Goal: Obtain resource: Obtain resource

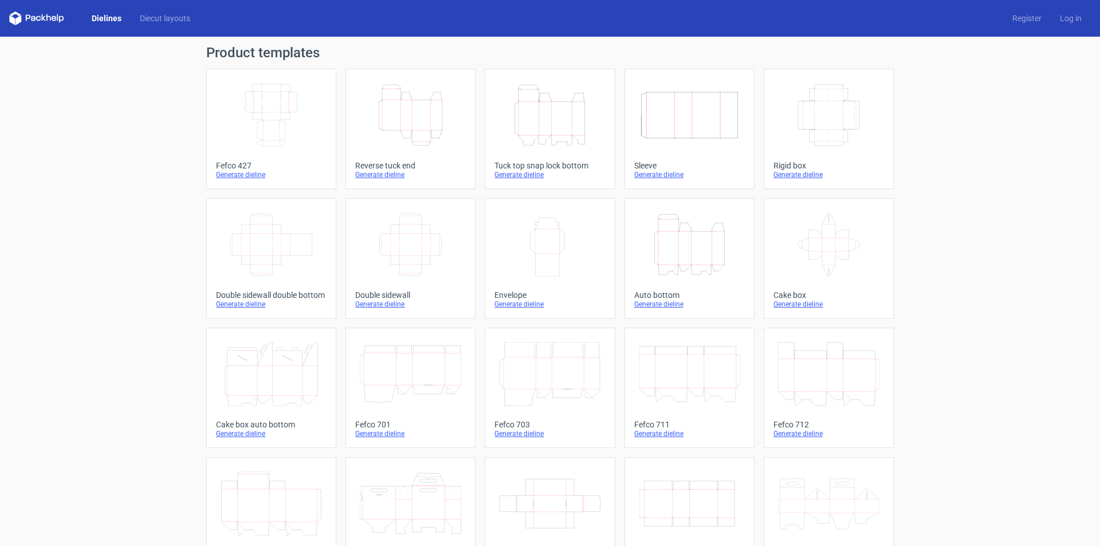
click at [421, 108] on icon "Height Depth Width" at bounding box center [410, 115] width 101 height 64
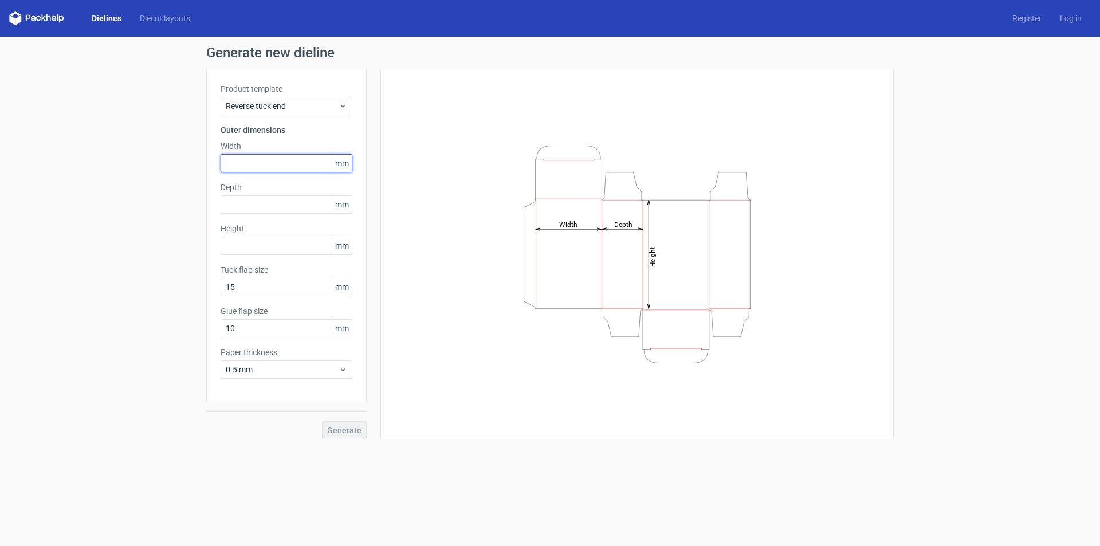
click at [287, 162] on input "text" at bounding box center [286, 163] width 132 height 18
type input "100"
type input "50"
type input "20"
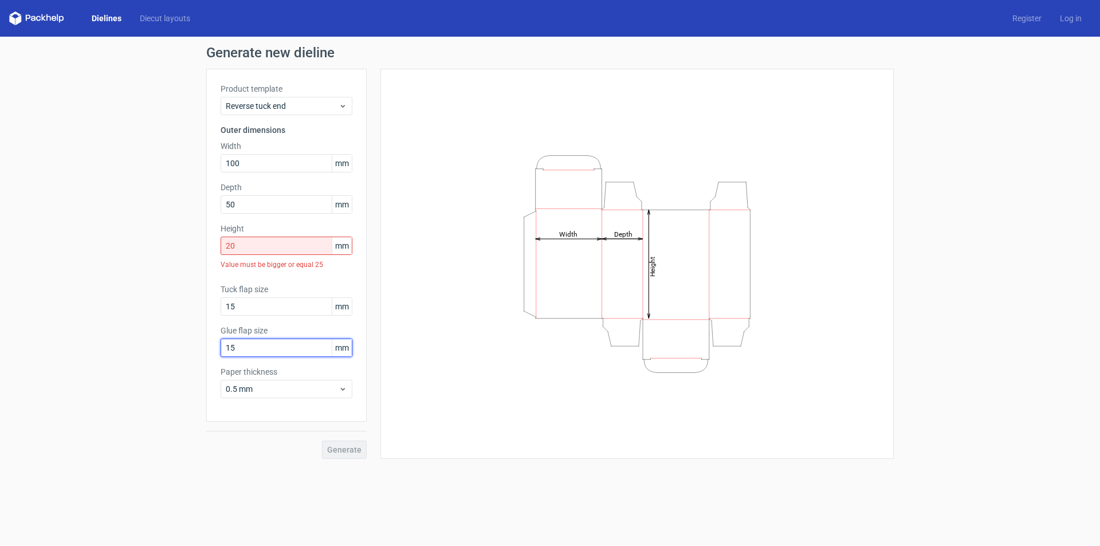
type input "15"
click at [273, 244] on input "20" at bounding box center [286, 246] width 132 height 18
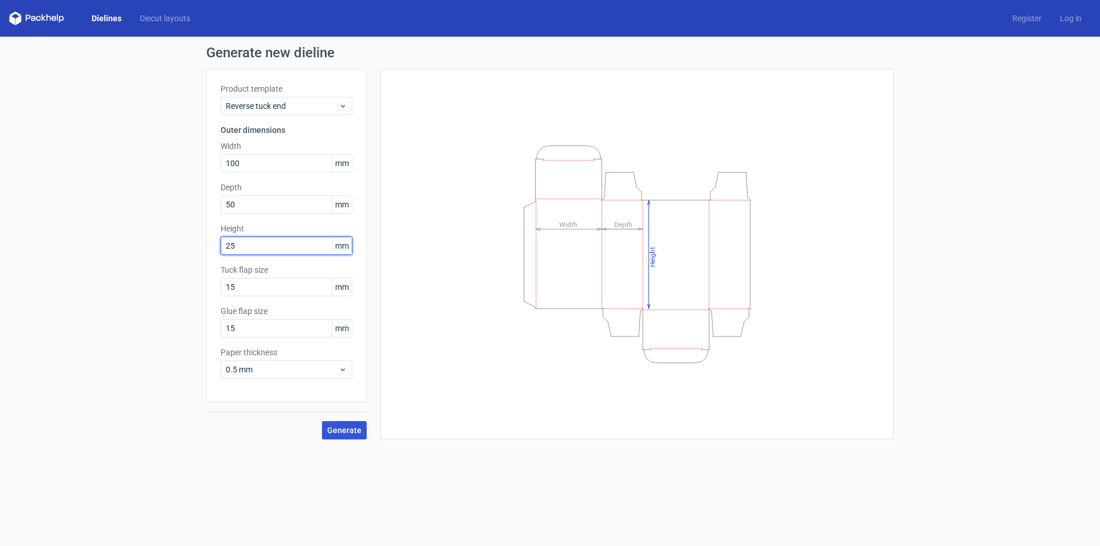
type input "25"
click at [340, 430] on span "Generate" at bounding box center [344, 430] width 34 height 8
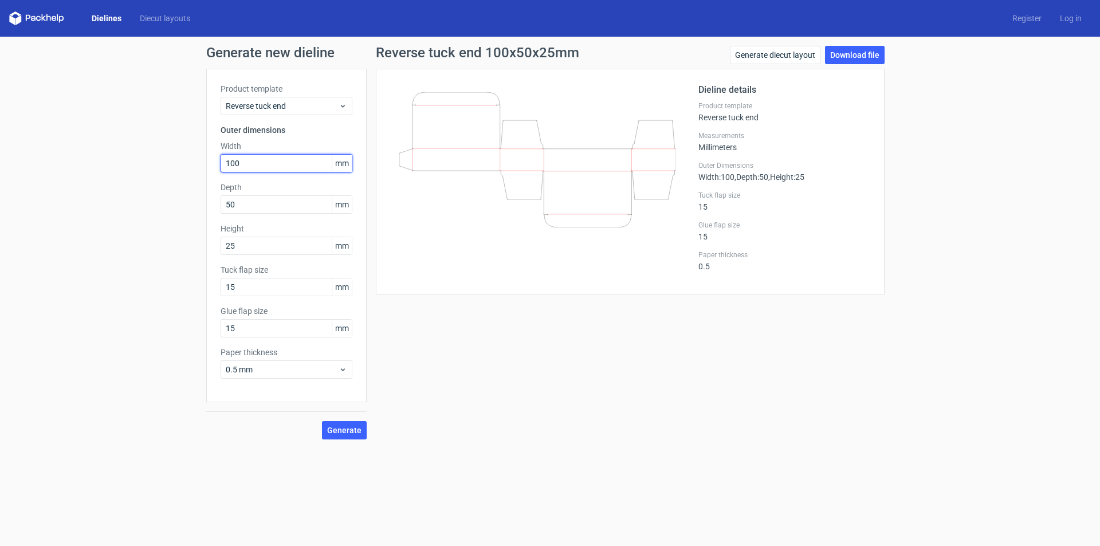
click at [271, 167] on input "100" at bounding box center [286, 163] width 132 height 18
type input "50"
click at [322, 421] on button "Generate" at bounding box center [344, 430] width 45 height 18
type input "10"
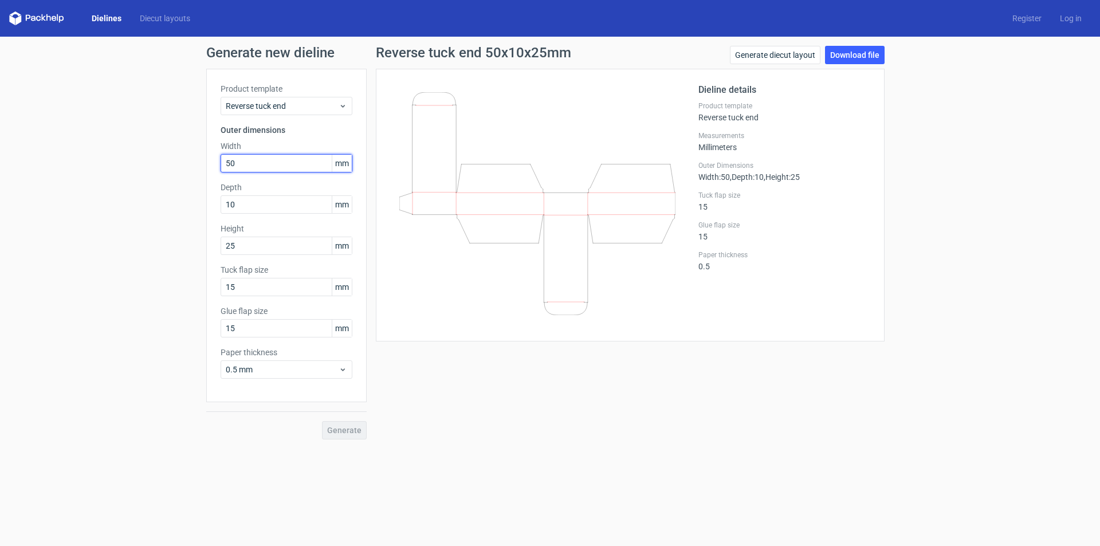
click at [271, 167] on input "50" at bounding box center [286, 163] width 132 height 18
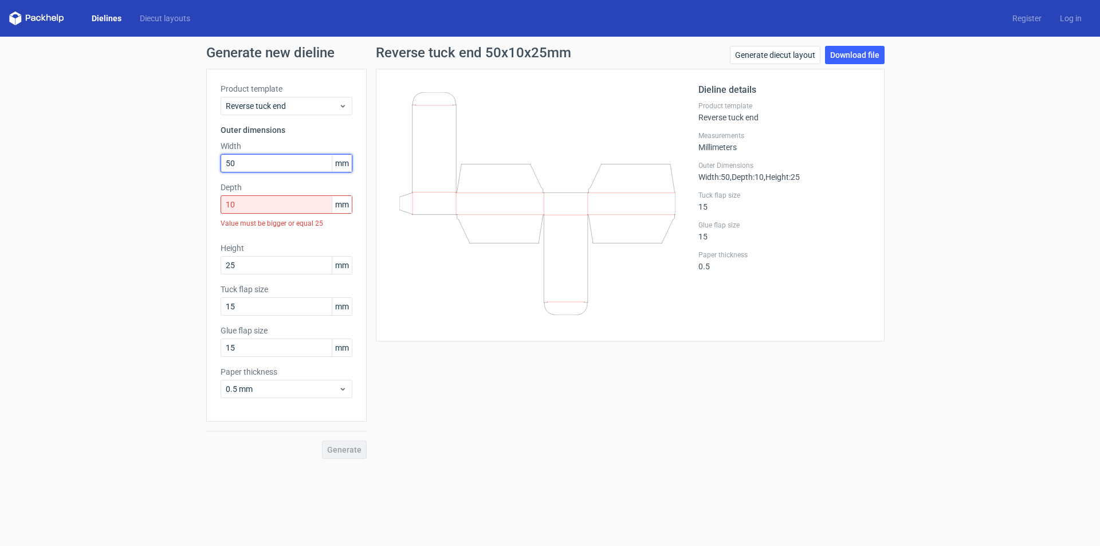
click at [266, 162] on input "50" at bounding box center [286, 163] width 132 height 18
type input "50"
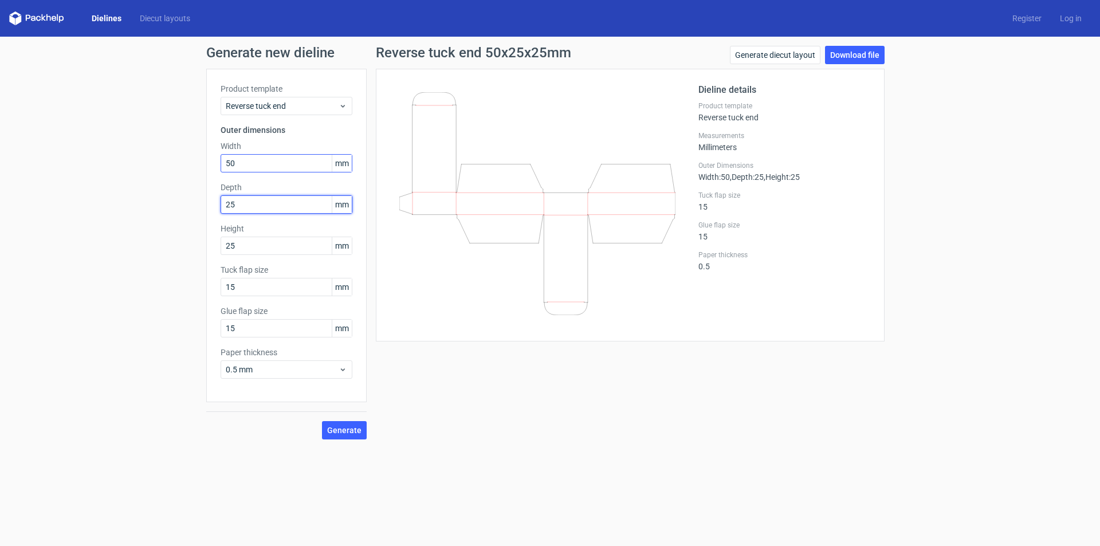
type input "25"
type input "100"
click at [322, 421] on button "Generate" at bounding box center [344, 430] width 45 height 18
click at [350, 430] on span "Generate" at bounding box center [344, 430] width 34 height 8
click at [911, 287] on div "Generate new dieline Product template Reverse tuck end Outer dimensions Width 5…" at bounding box center [550, 243] width 1100 height 412
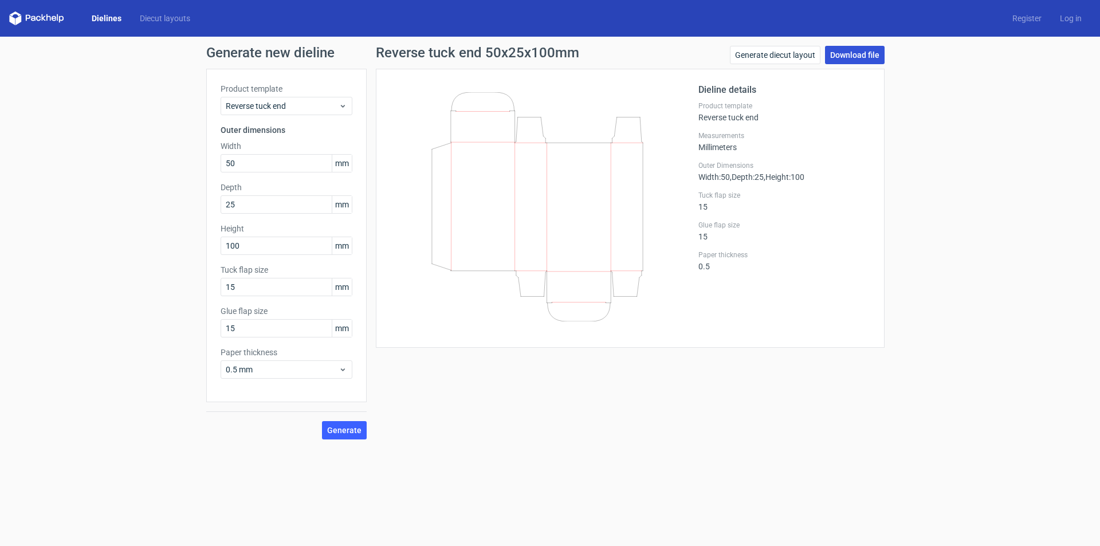
click at [845, 58] on link "Download file" at bounding box center [855, 55] width 60 height 18
